Goal: Transaction & Acquisition: Book appointment/travel/reservation

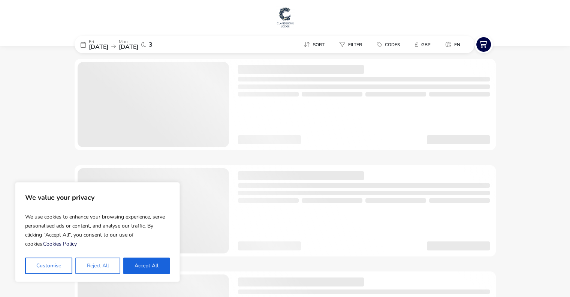
click at [100, 271] on button "Reject All" at bounding box center [97, 265] width 45 height 16
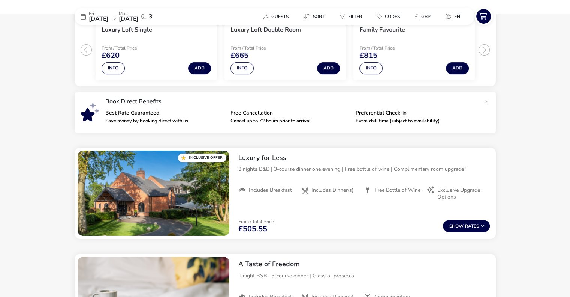
scroll to position [244, 0]
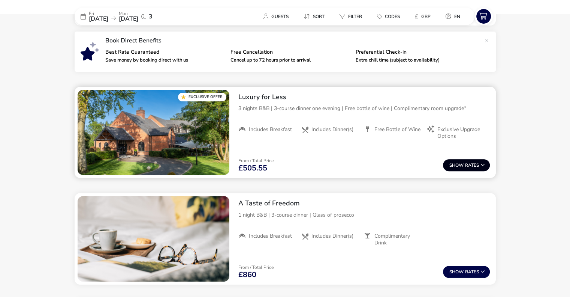
click at [457, 161] on button "Show Rates" at bounding box center [466, 165] width 47 height 12
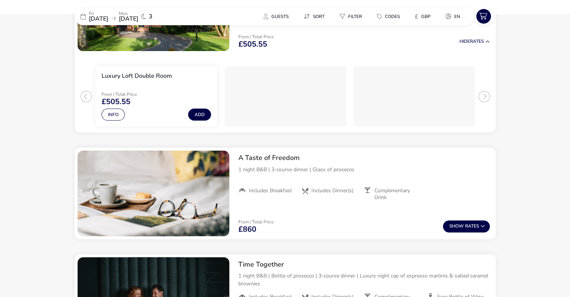
scroll to position [217, 0]
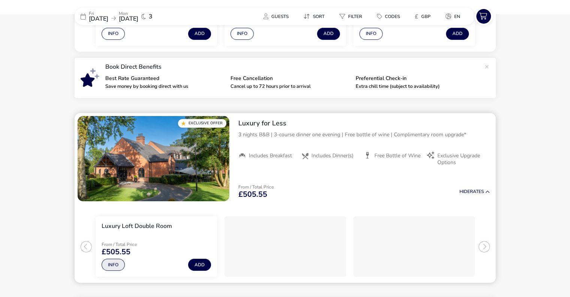
click at [113, 263] on button "Info" at bounding box center [113, 264] width 23 height 12
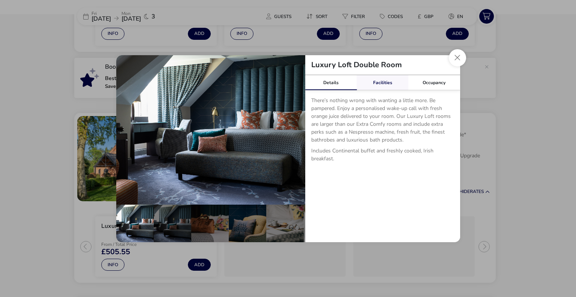
click at [378, 85] on link "Facilities" at bounding box center [383, 82] width 52 height 15
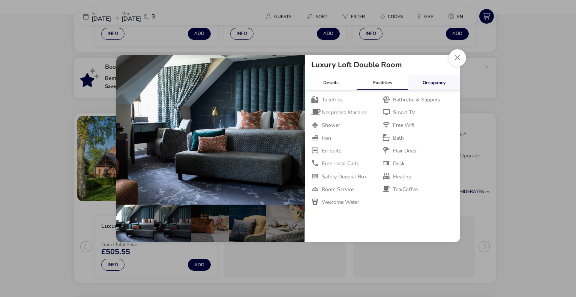
click at [442, 85] on link "Occupancy" at bounding box center [434, 82] width 52 height 15
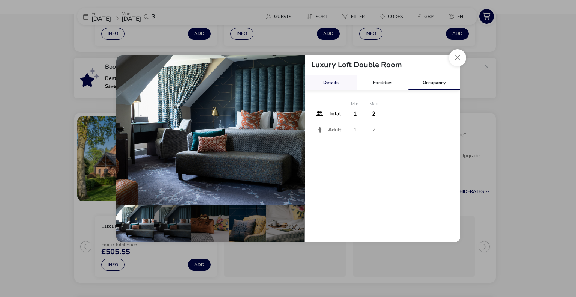
click at [335, 82] on link "Details" at bounding box center [331, 82] width 52 height 15
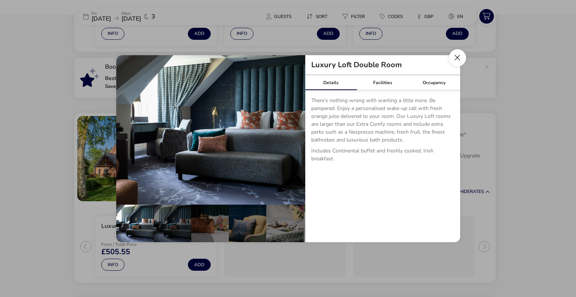
click at [456, 58] on button "Close dialog" at bounding box center [457, 57] width 17 height 17
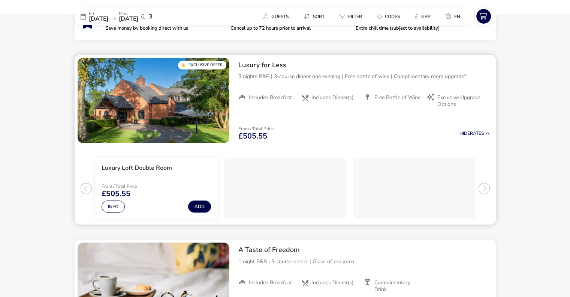
scroll to position [337, 0]
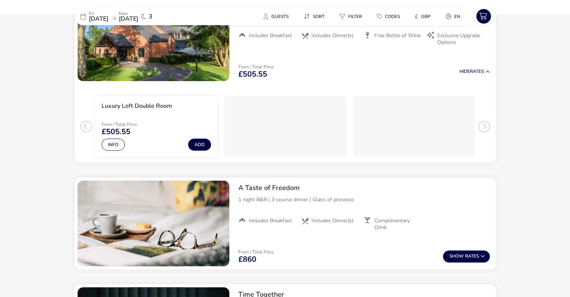
click at [37, 132] on naf-accommodations-shell "[DATE] [DATE] 3 Guests Sort Filter Codes £ GBP en Our Flexible Booking Policy W…" at bounding box center [285, 282] width 570 height 1135
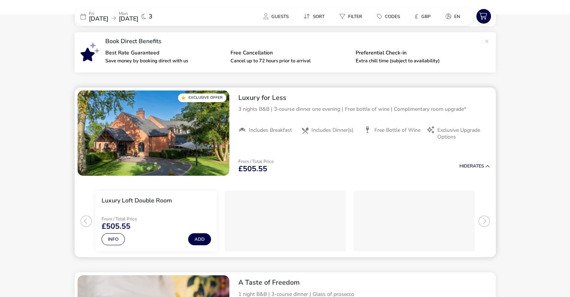
scroll to position [225, 0]
